Goal: Task Accomplishment & Management: Use online tool/utility

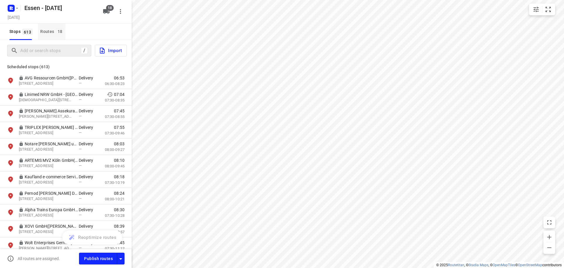
click at [44, 31] on div "Routes 18" at bounding box center [52, 31] width 25 height 7
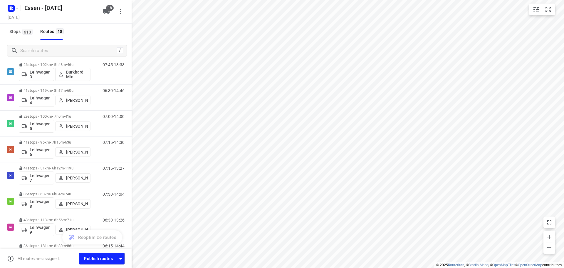
scroll to position [226, 0]
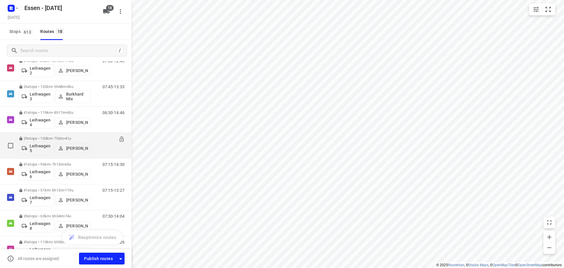
click at [46, 139] on p "29 stops • 100km • 7h0m • 41u" at bounding box center [55, 138] width 72 height 4
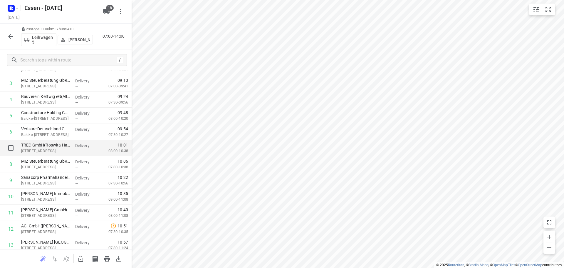
scroll to position [59, 0]
click at [81, 257] on icon "button" at bounding box center [80, 258] width 7 height 7
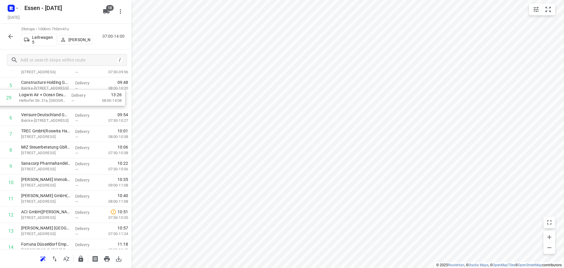
scroll to position [82, 0]
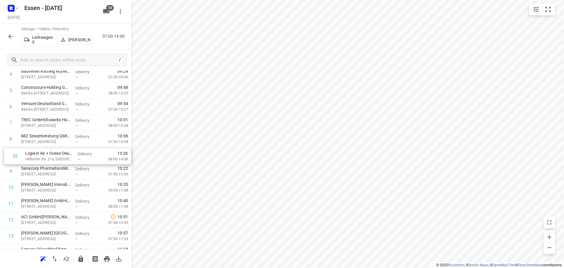
drag, startPoint x: 32, startPoint y: 225, endPoint x: 37, endPoint y: 153, distance: 71.9
click at [37, 153] on div "1 ökoloco GmbH - Heizung und Notdienst(ökoloco GmbH - Heizung und Notdienst) Al…" at bounding box center [66, 252] width 132 height 469
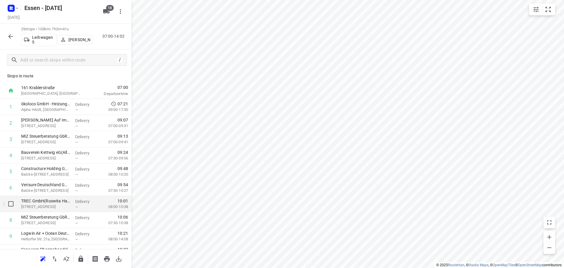
scroll to position [0, 0]
click at [81, 259] on icon "button" at bounding box center [80, 258] width 5 height 6
click at [9, 39] on icon "button" at bounding box center [10, 36] width 7 height 7
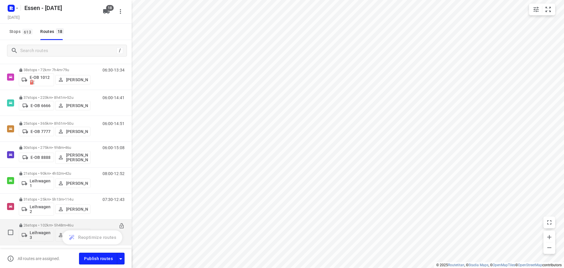
scroll to position [88, 0]
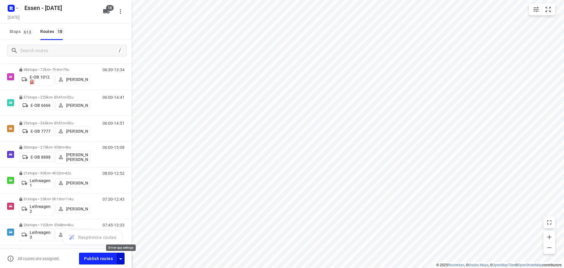
click at [121, 257] on icon "button" at bounding box center [120, 258] width 7 height 7
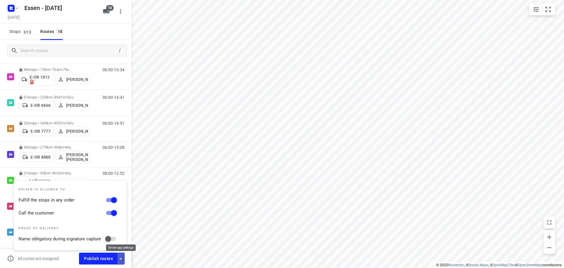
click at [121, 257] on icon "button" at bounding box center [120, 258] width 7 height 7
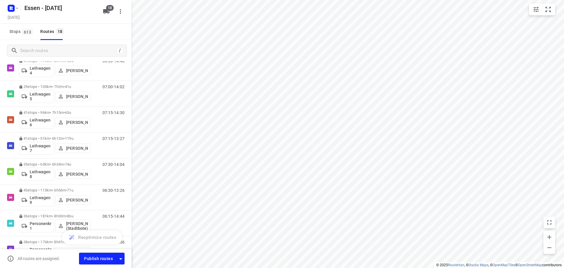
scroll to position [294, 0]
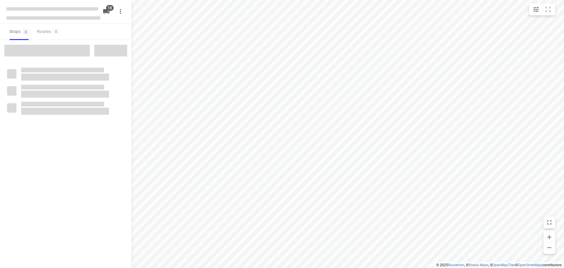
checkbox input "true"
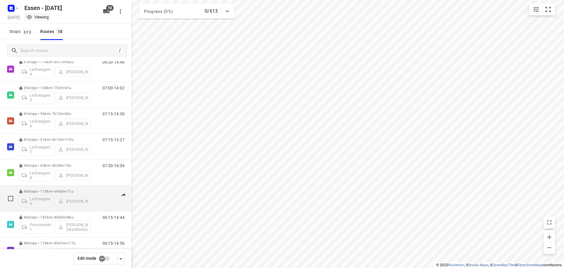
scroll to position [267, 0]
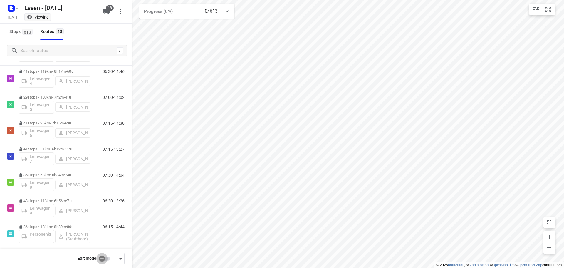
click at [100, 259] on input "checkbox" at bounding box center [101, 258] width 33 height 11
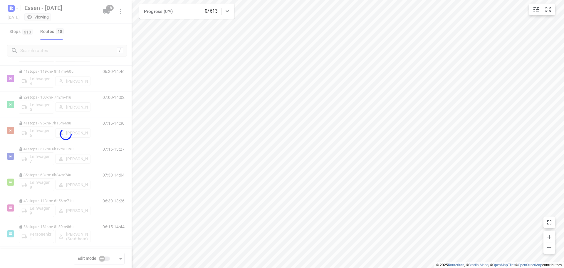
checkbox input "true"
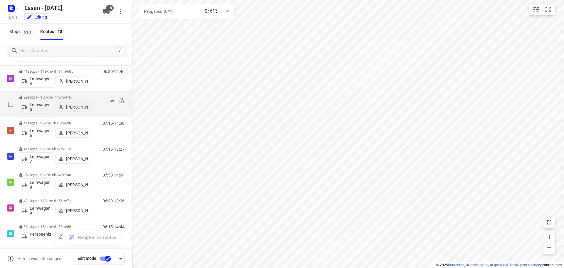
click at [54, 99] on div "Leihwagen 5 [PERSON_NAME]" at bounding box center [55, 106] width 72 height 14
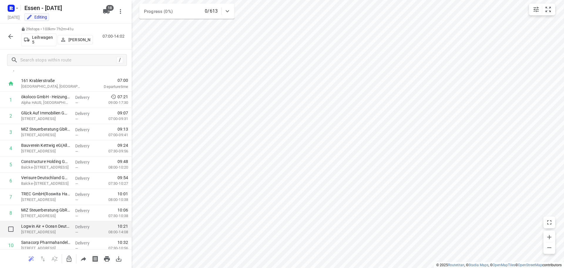
scroll to position [0, 0]
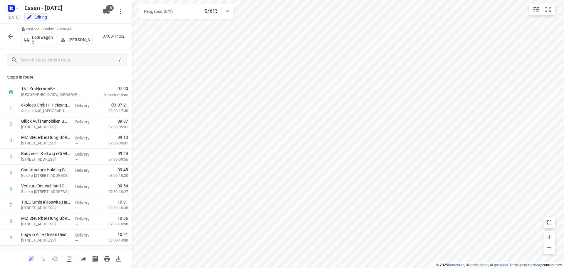
click at [11, 37] on icon "button" at bounding box center [10, 36] width 7 height 7
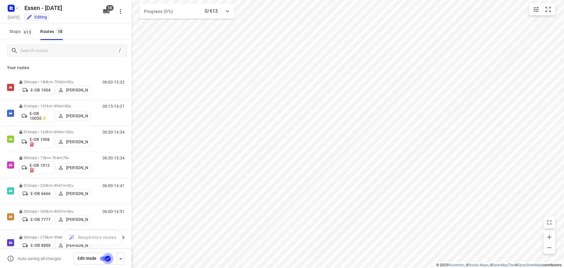
click at [109, 258] on input "checkbox" at bounding box center [107, 258] width 33 height 11
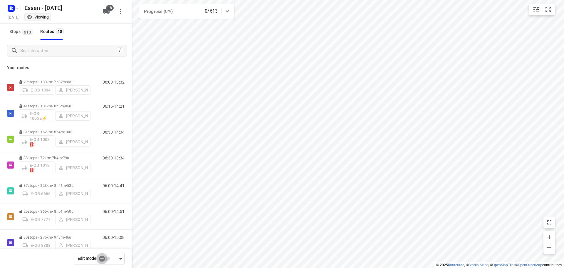
click at [103, 259] on input "checkbox" at bounding box center [101, 258] width 33 height 11
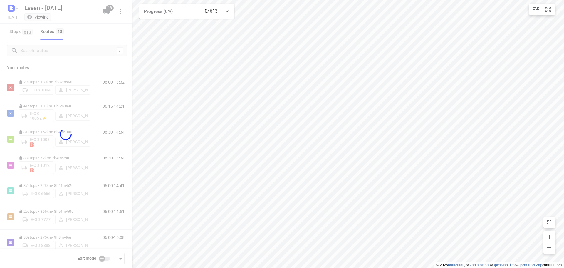
checkbox input "true"
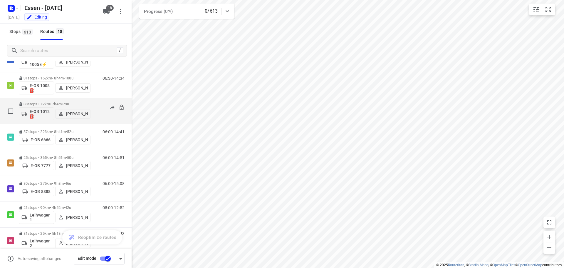
scroll to position [59, 0]
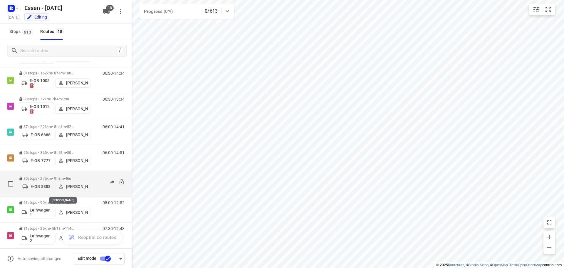
click at [76, 187] on p "[PERSON_NAME]" at bounding box center [77, 186] width 22 height 5
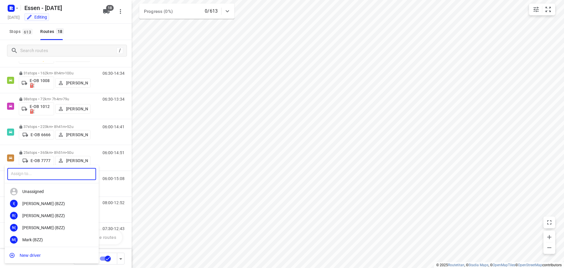
click at [62, 173] on input "text" at bounding box center [51, 174] width 89 height 12
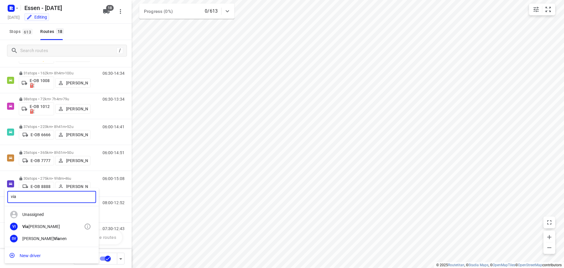
type input "via"
click at [47, 226] on div "Via [PERSON_NAME]" at bounding box center [53, 226] width 62 height 5
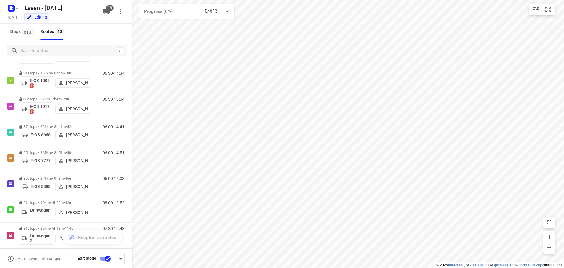
click at [106, 258] on input "checkbox" at bounding box center [107, 258] width 33 height 11
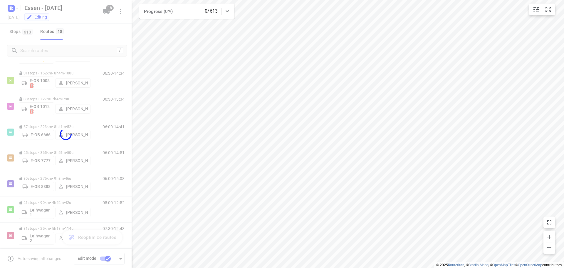
checkbox input "false"
